Goal: Book appointment/travel/reservation

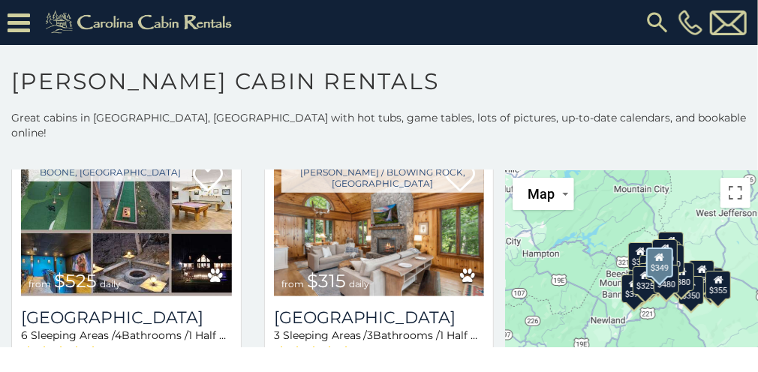
scroll to position [375, 0]
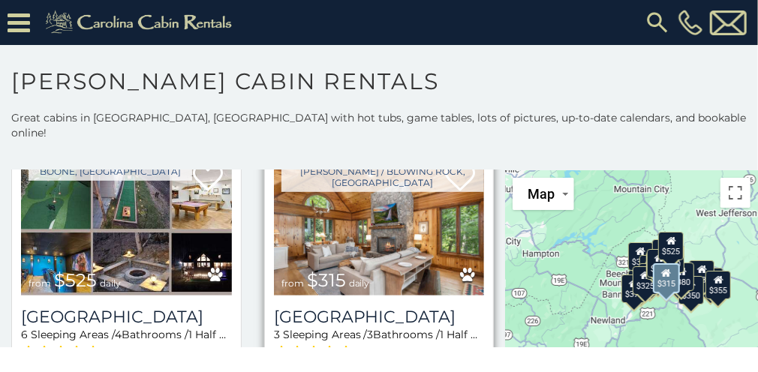
click at [359, 226] on img at bounding box center [379, 225] width 211 height 141
